Goal: Contribute content

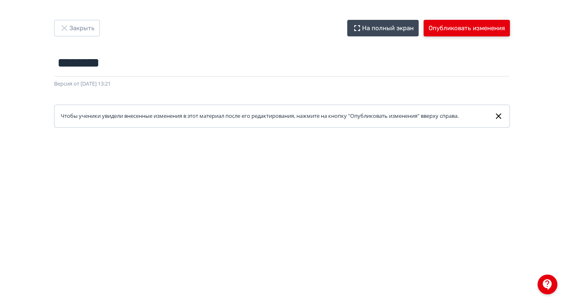
click at [510, 26] on button "Опубликовать изменения" at bounding box center [467, 28] width 86 height 17
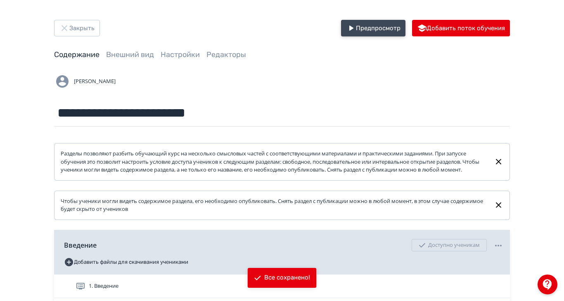
click at [406, 32] on button "Предпросмотр" at bounding box center [373, 28] width 64 height 17
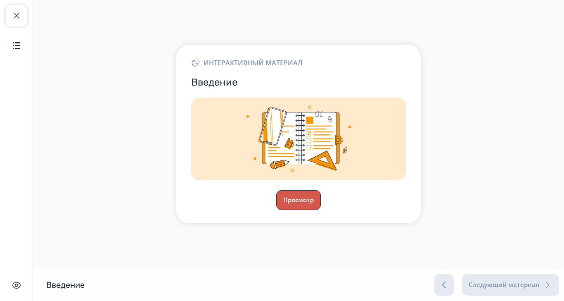
click at [321, 210] on button "Просмотр" at bounding box center [298, 200] width 45 height 20
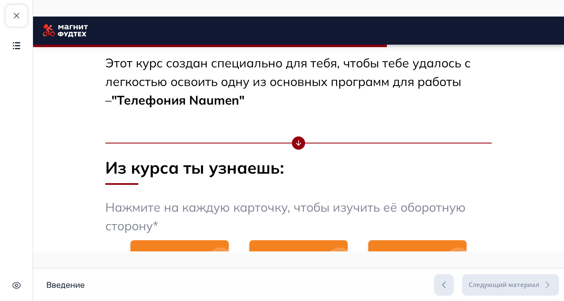
scroll to position [331, 0]
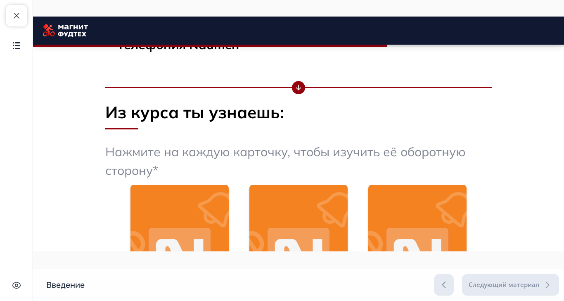
click at [138, 128] on div at bounding box center [121, 129] width 33 height 2
click at [229, 202] on img at bounding box center [180, 257] width 98 height 145
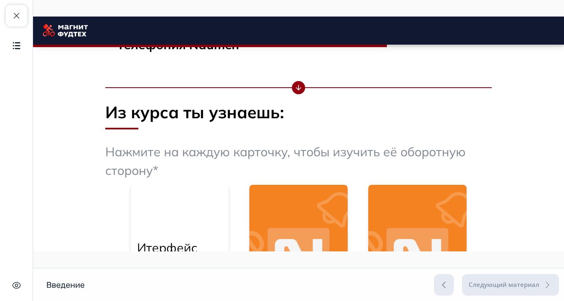
click at [348, 227] on img at bounding box center [299, 257] width 98 height 145
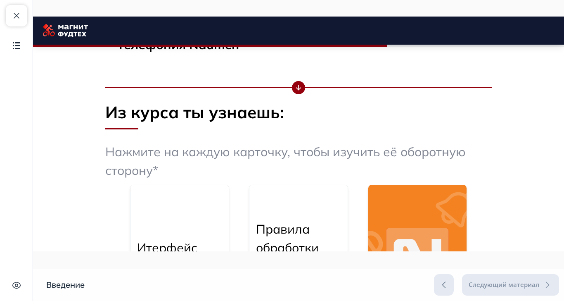
click at [467, 250] on img at bounding box center [418, 257] width 98 height 145
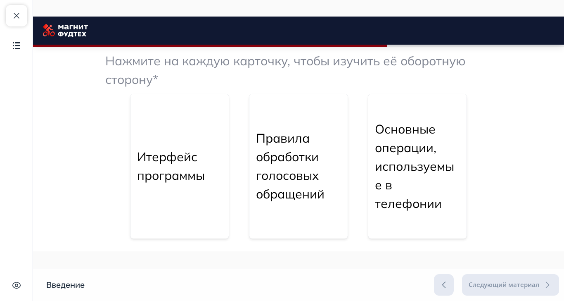
scroll to position [440, 0]
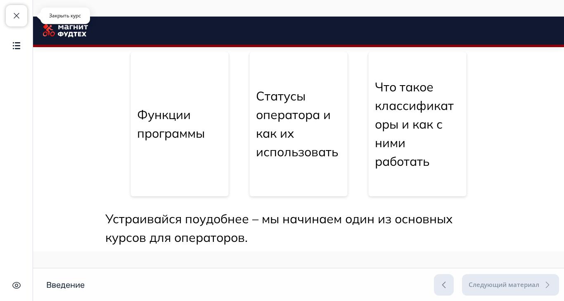
scroll to position [573, 0]
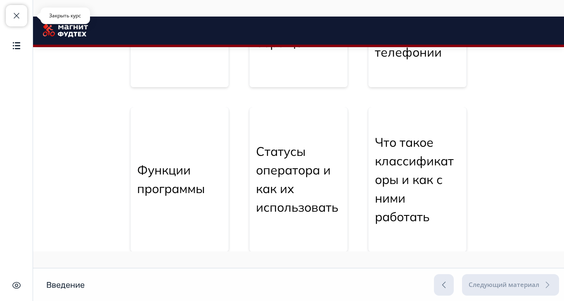
click at [21, 17] on span "button" at bounding box center [17, 16] width 10 height 10
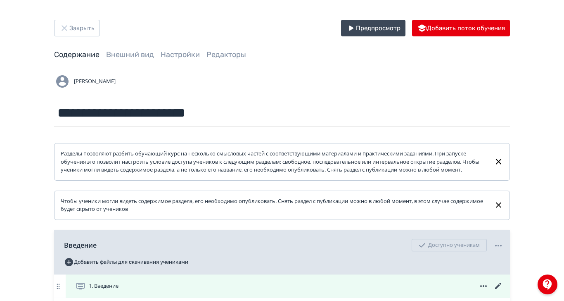
click at [504, 290] on icon at bounding box center [499, 286] width 10 height 10
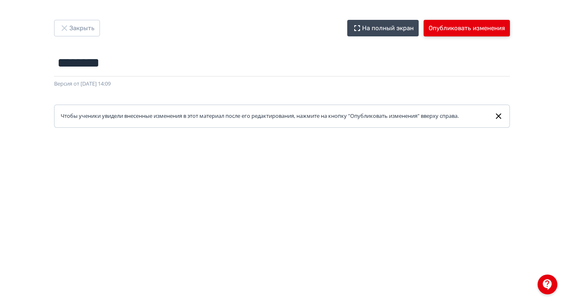
click at [510, 24] on button "Опубликовать изменения" at bounding box center [467, 28] width 86 height 17
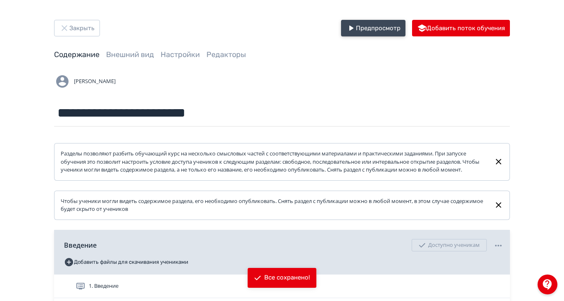
click at [406, 29] on button "Предпросмотр" at bounding box center [373, 28] width 64 height 17
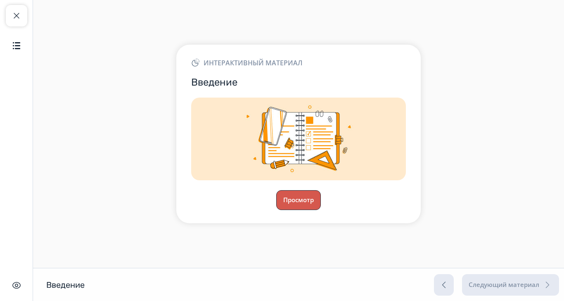
click at [321, 210] on button "Просмотр" at bounding box center [298, 200] width 45 height 20
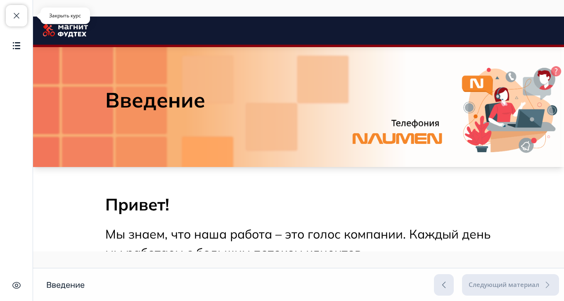
click at [15, 16] on span "button" at bounding box center [17, 16] width 10 height 10
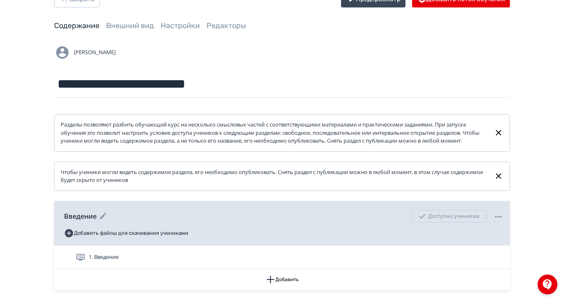
scroll to position [43, 0]
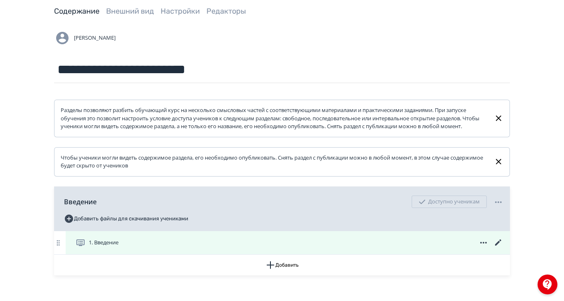
click at [504, 248] on icon at bounding box center [499, 243] width 10 height 10
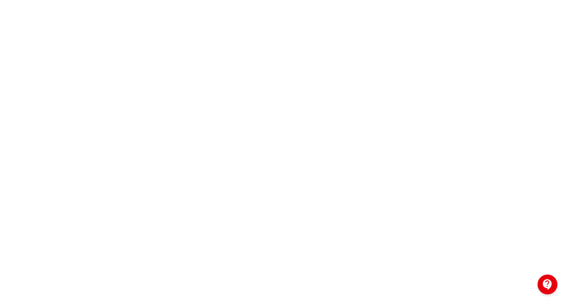
scroll to position [166, 0]
